Goal: Task Accomplishment & Management: Manage account settings

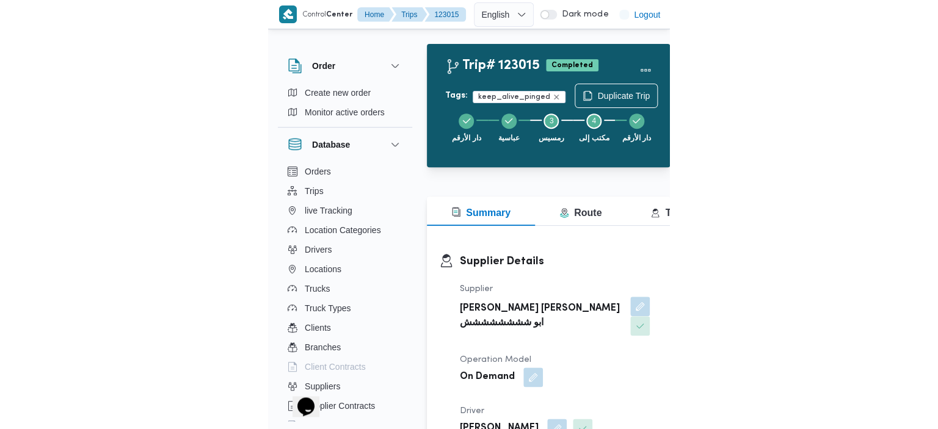
scroll to position [33, 0]
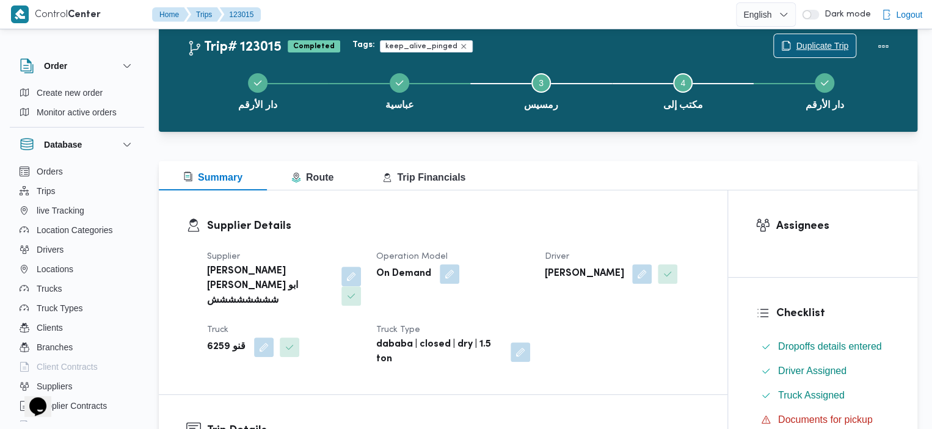
click at [401, 41] on span "Duplicate Trip" at bounding box center [822, 45] width 53 height 15
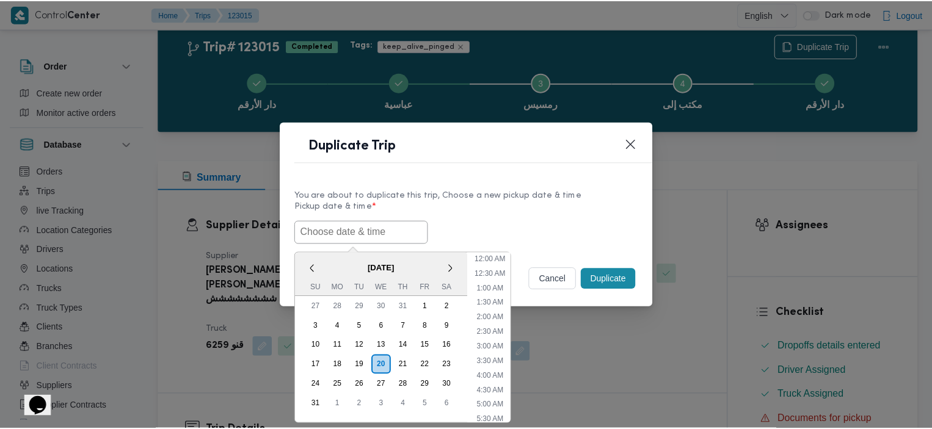
scroll to position [288, 0]
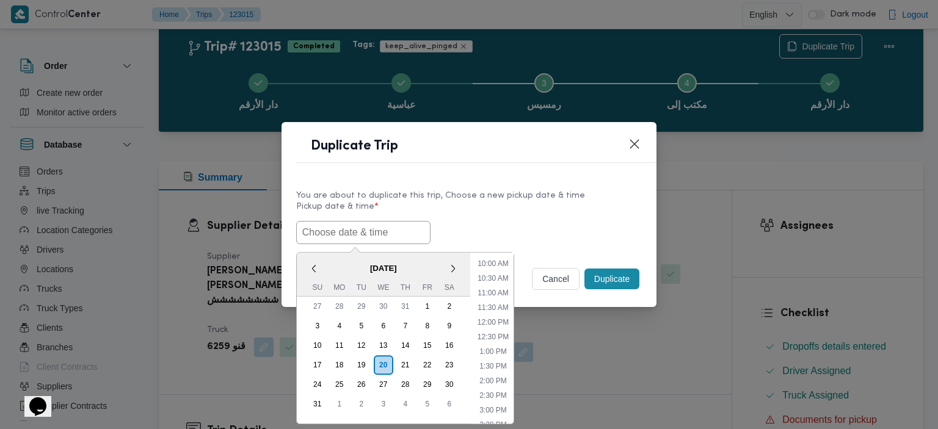
click at [357, 233] on input "text" at bounding box center [363, 232] width 134 height 23
click at [401, 352] on li "1:00 PM" at bounding box center [493, 352] width 37 height 12
type input "20/08/2025 1:00PM"
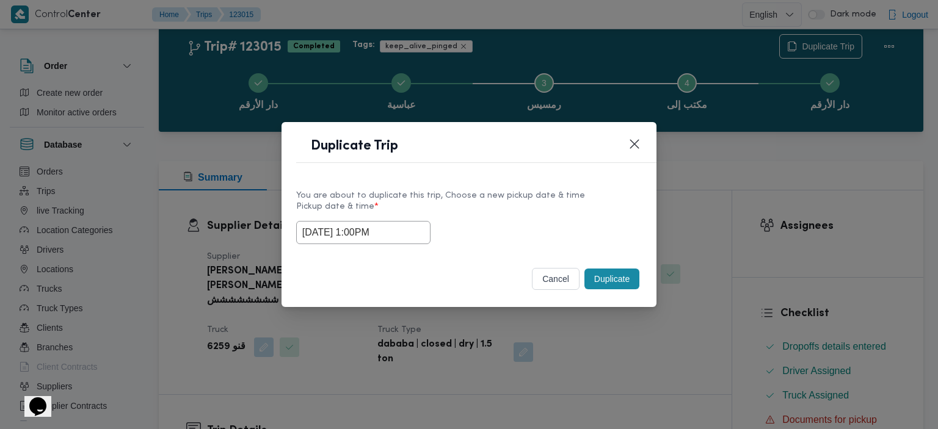
click at [401, 282] on button "Duplicate" at bounding box center [612, 279] width 55 height 21
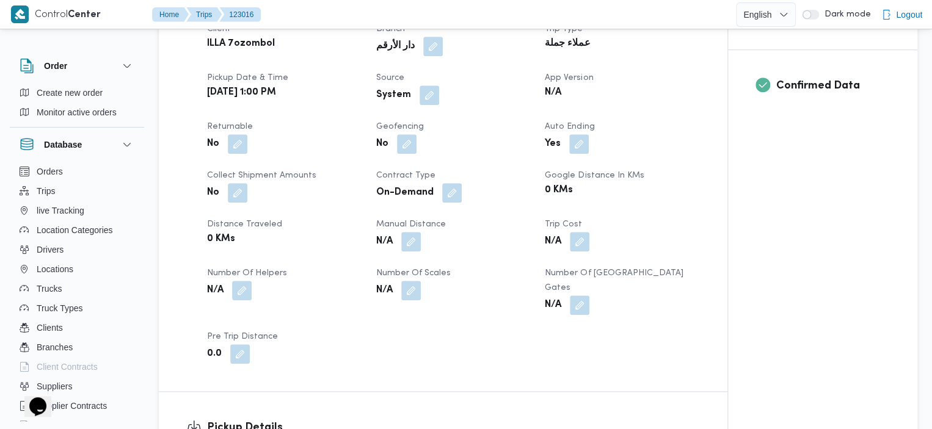
scroll to position [433, 0]
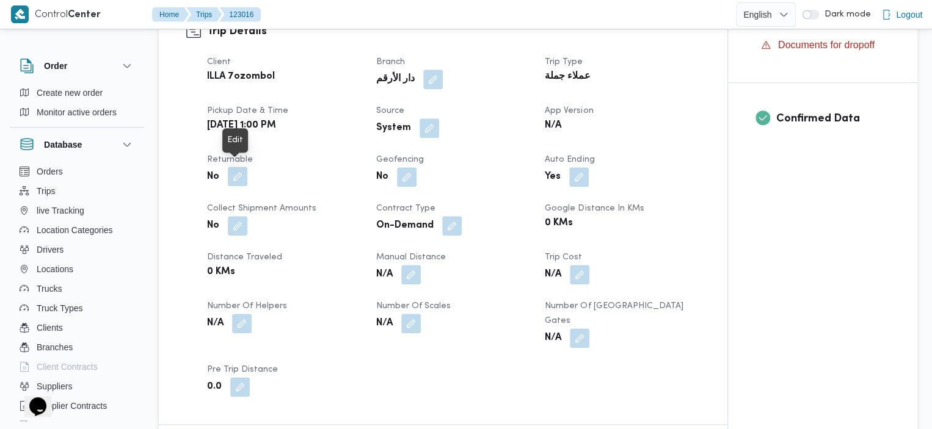
click at [241, 171] on button "button" at bounding box center [238, 177] width 20 height 20
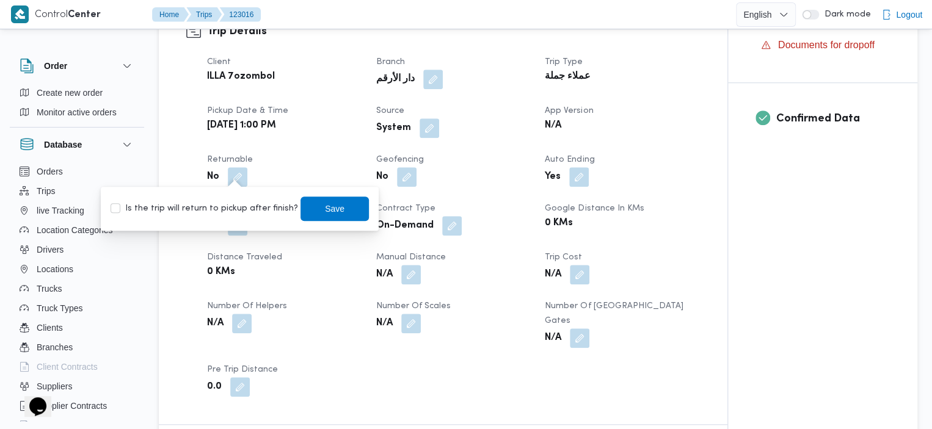
click at [116, 213] on label "Is the trip will return to pickup after finish?" at bounding box center [205, 209] width 188 height 15
checkbox input "true"
click at [307, 211] on span "Save" at bounding box center [335, 208] width 68 height 24
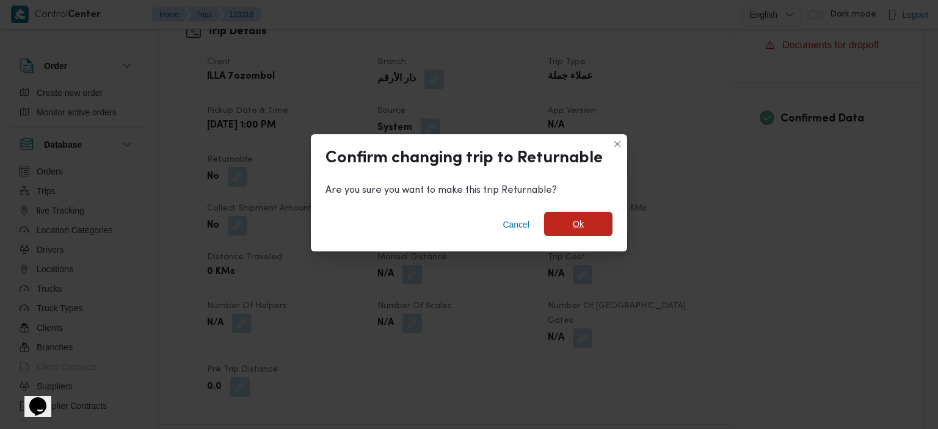
click at [401, 233] on span "Ok" at bounding box center [578, 224] width 68 height 24
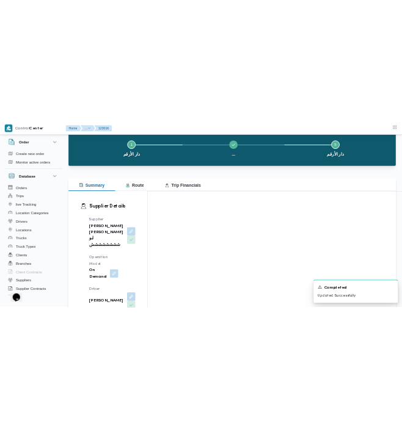
scroll to position [25, 0]
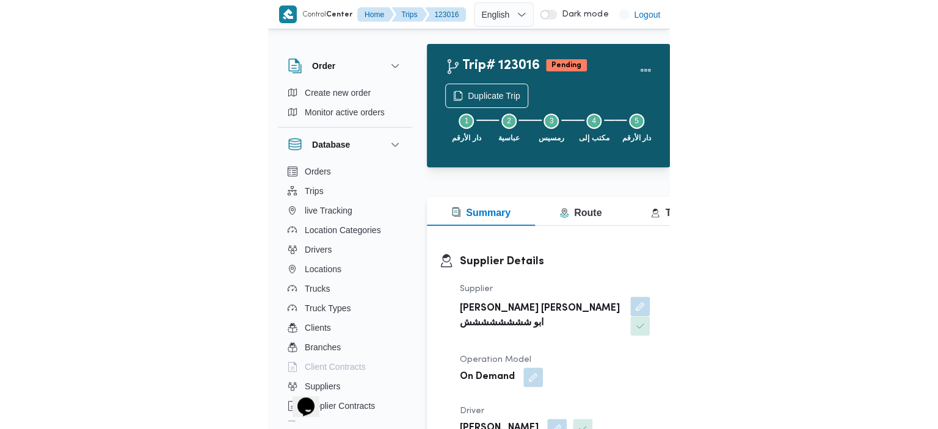
scroll to position [33, 0]
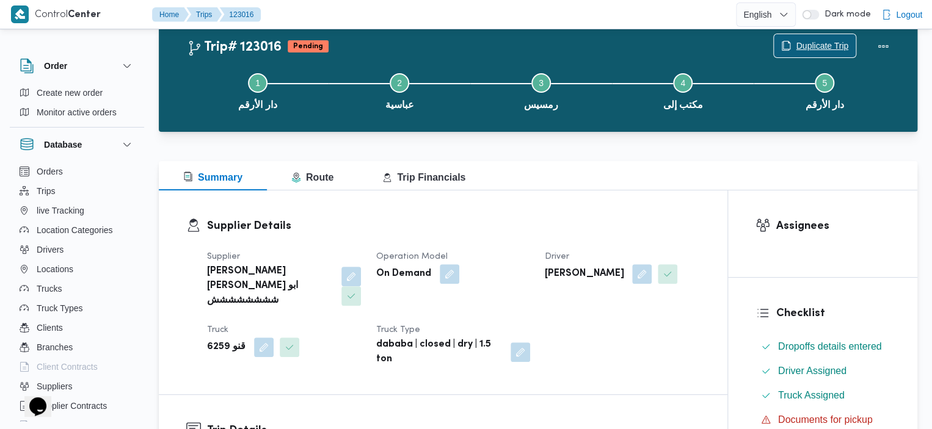
click at [407, 48] on span "Duplicate Trip" at bounding box center [822, 45] width 53 height 15
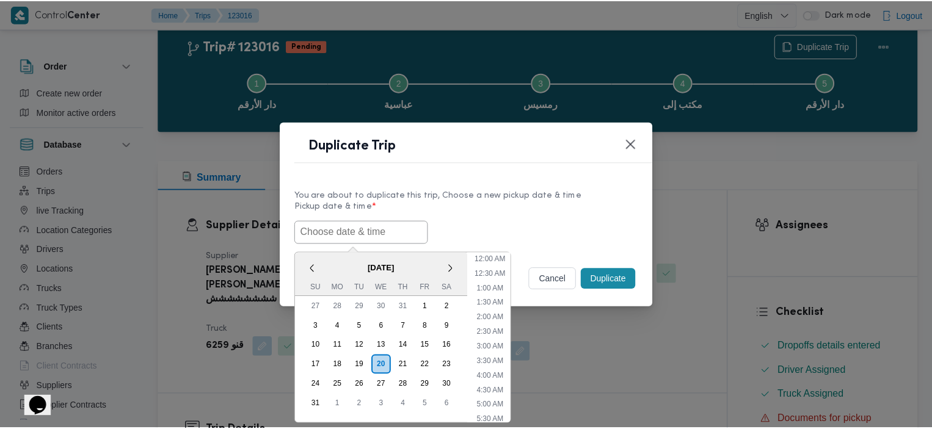
scroll to position [288, 0]
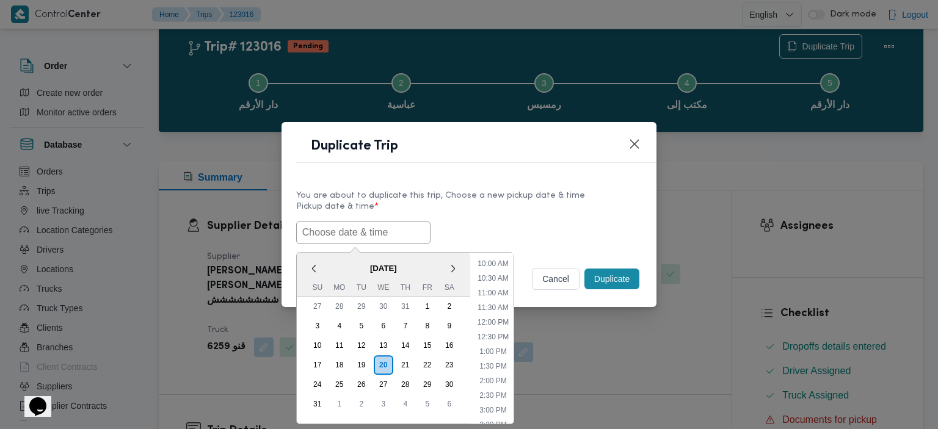
click at [401, 229] on input "text" at bounding box center [363, 232] width 134 height 23
click at [407, 366] on li "1:30 PM" at bounding box center [493, 366] width 37 height 12
type input "20/08/2025 1:30PM"
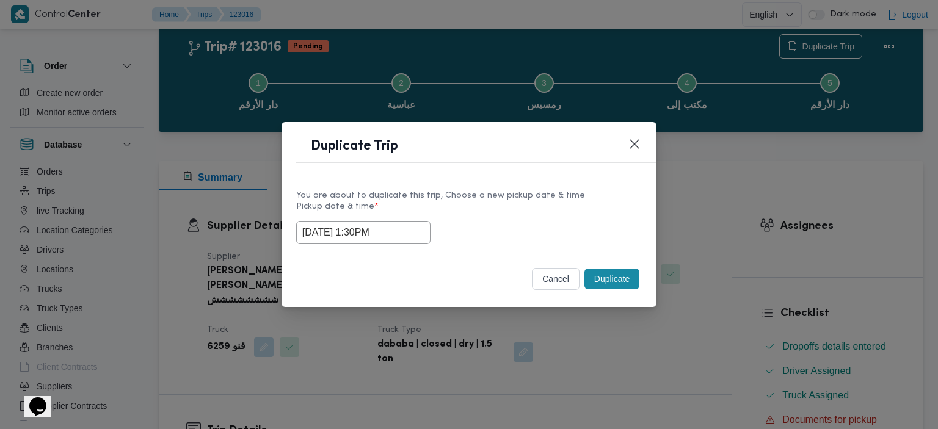
click at [407, 280] on button "Duplicate" at bounding box center [612, 279] width 55 height 21
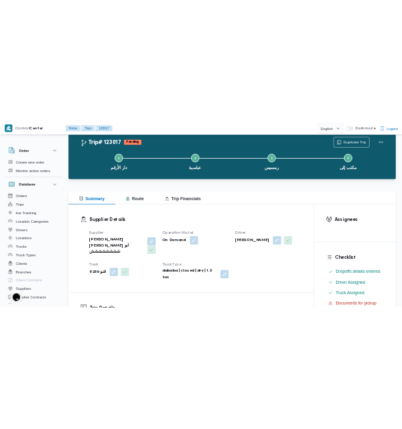
scroll to position [13, 0]
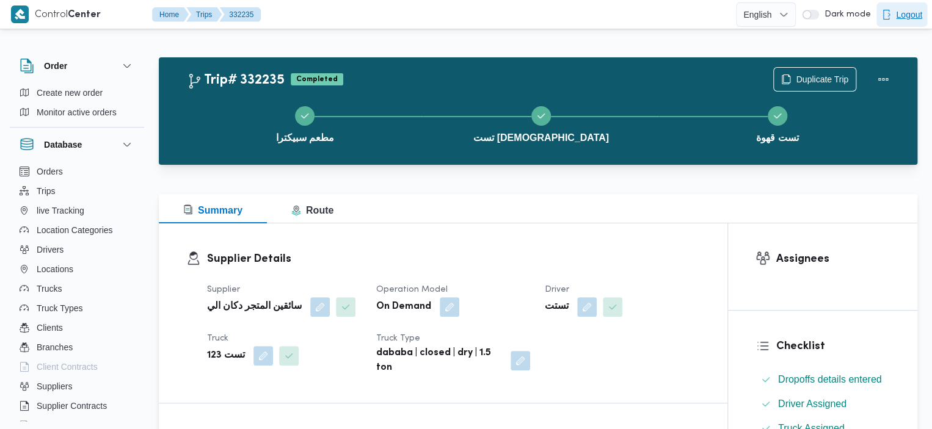
click at [916, 15] on span "Logout" at bounding box center [909, 14] width 26 height 15
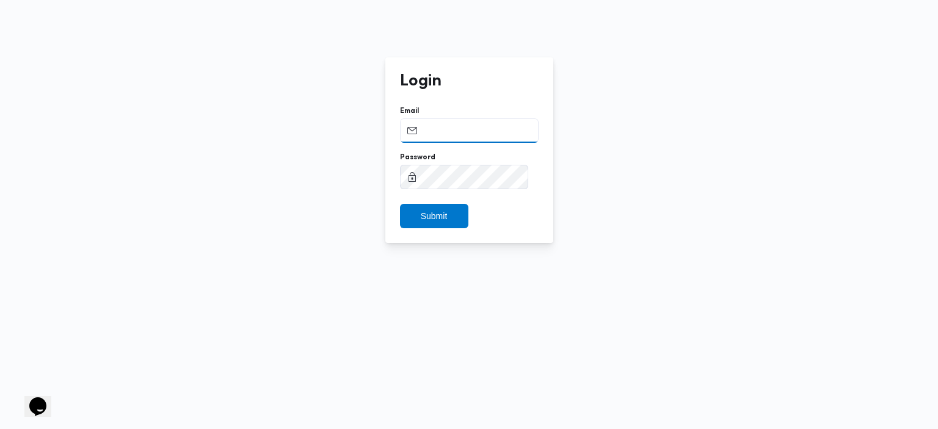
type input "[EMAIL_ADDRESS][DOMAIN_NAME]"
click at [428, 220] on span "Submit" at bounding box center [434, 215] width 27 height 15
